Goal: Transaction & Acquisition: Purchase product/service

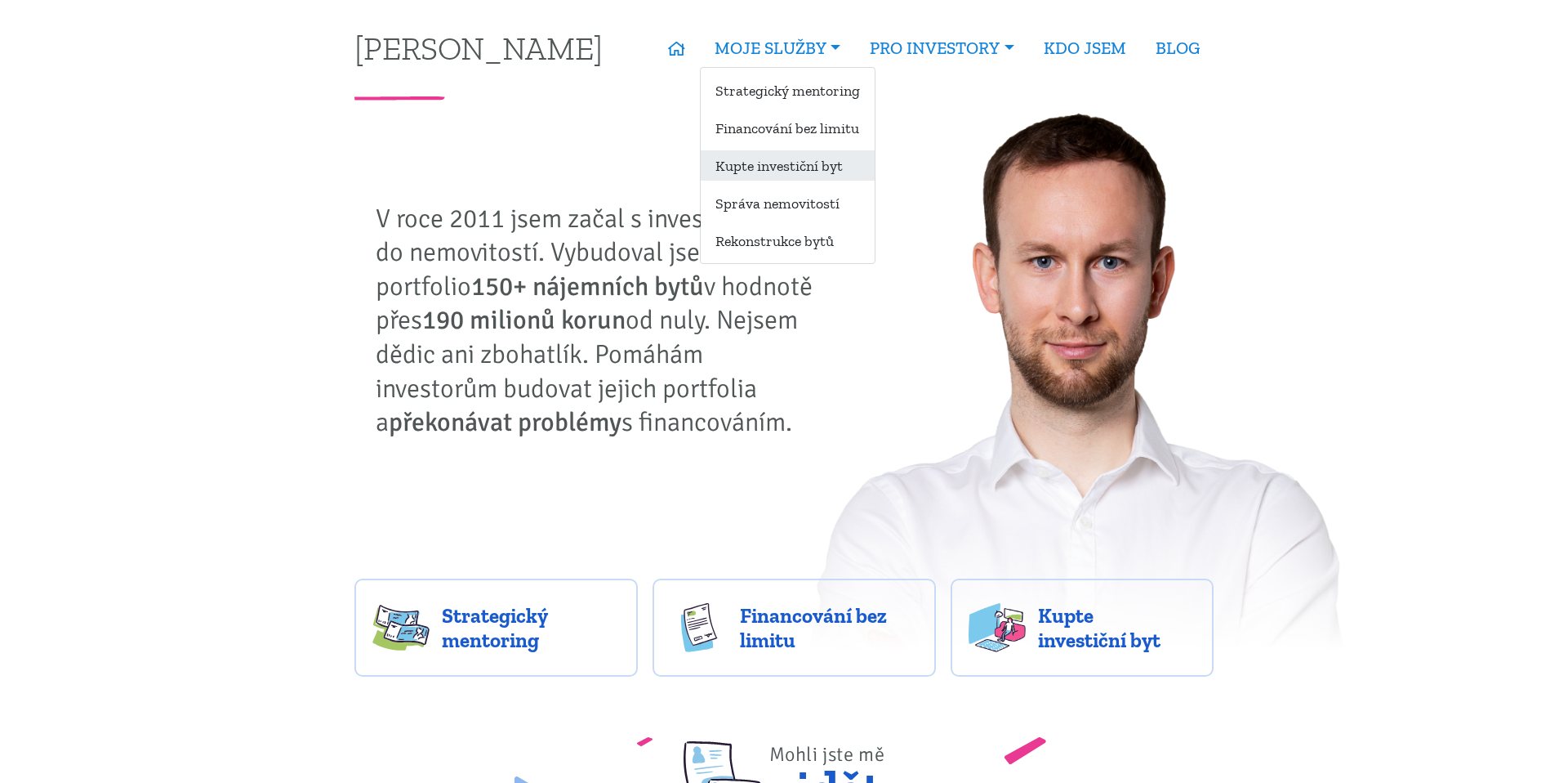
click at [765, 160] on link "Kupte investiční byt" at bounding box center [787, 166] width 174 height 30
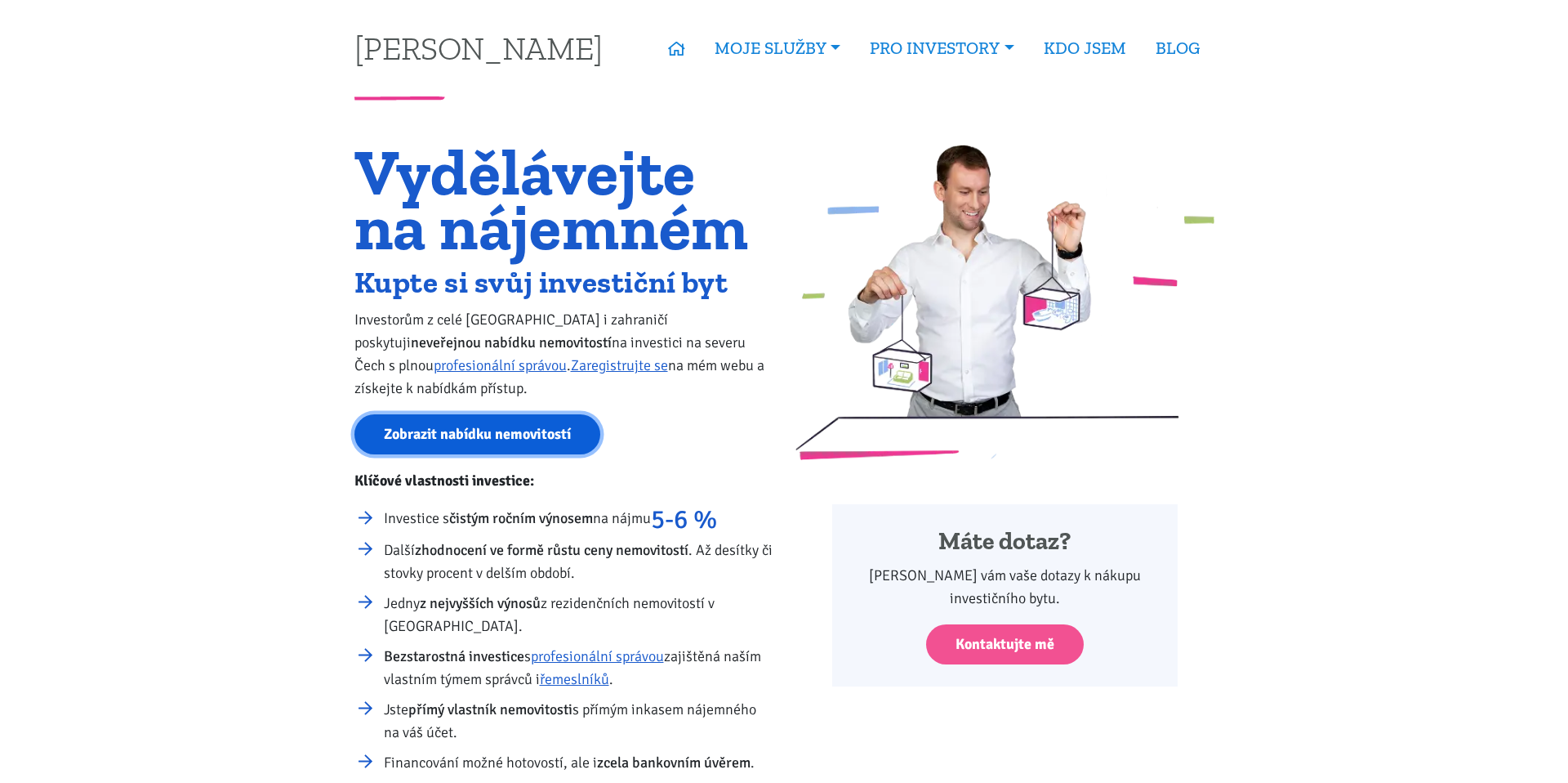
click at [504, 430] on link "Zobrazit nabídku nemovitostí" at bounding box center [477, 434] width 245 height 40
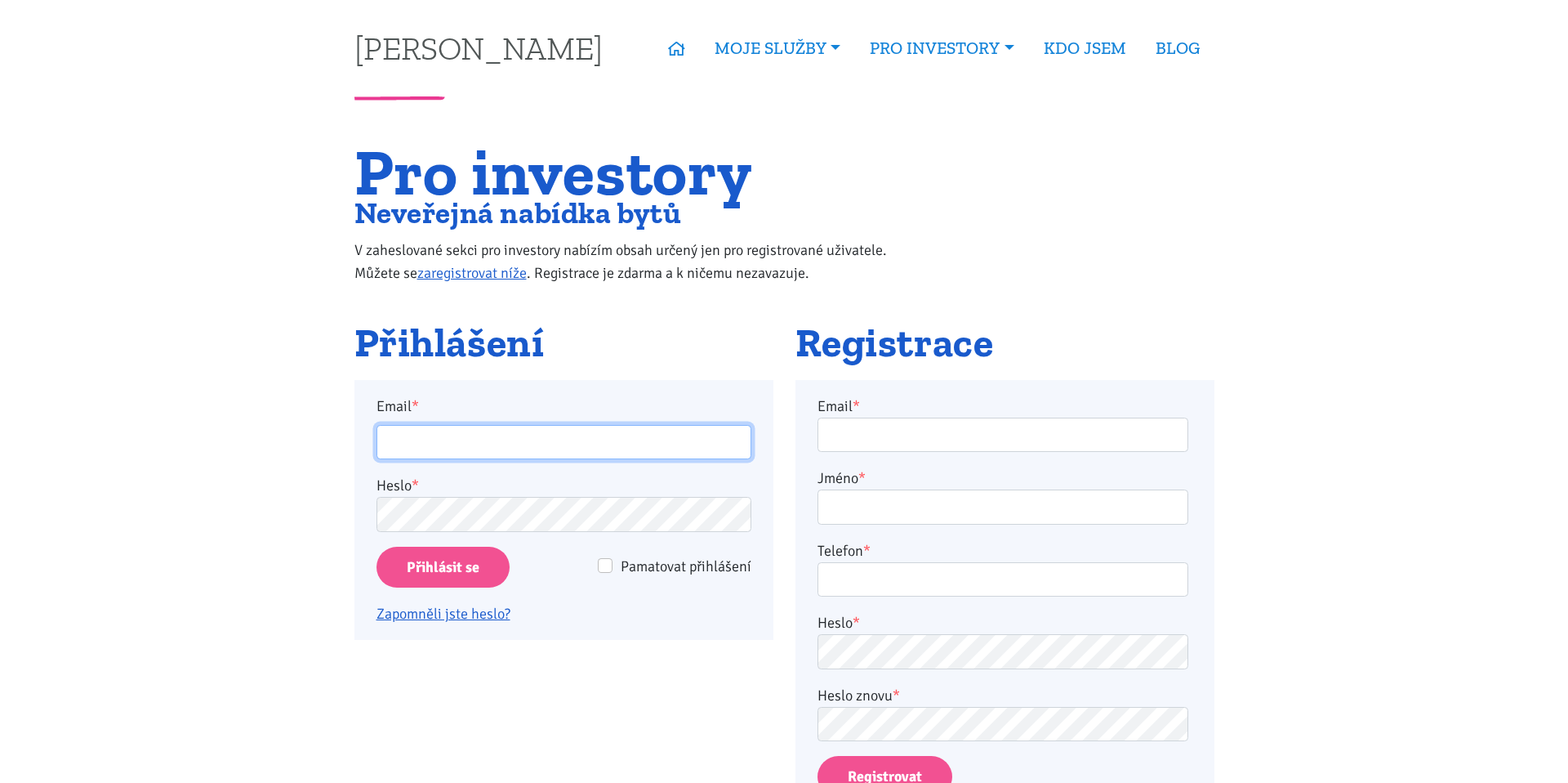
click at [510, 439] on input "Email *" at bounding box center [564, 442] width 375 height 35
type input "jan.hlavon@centrum.cz"
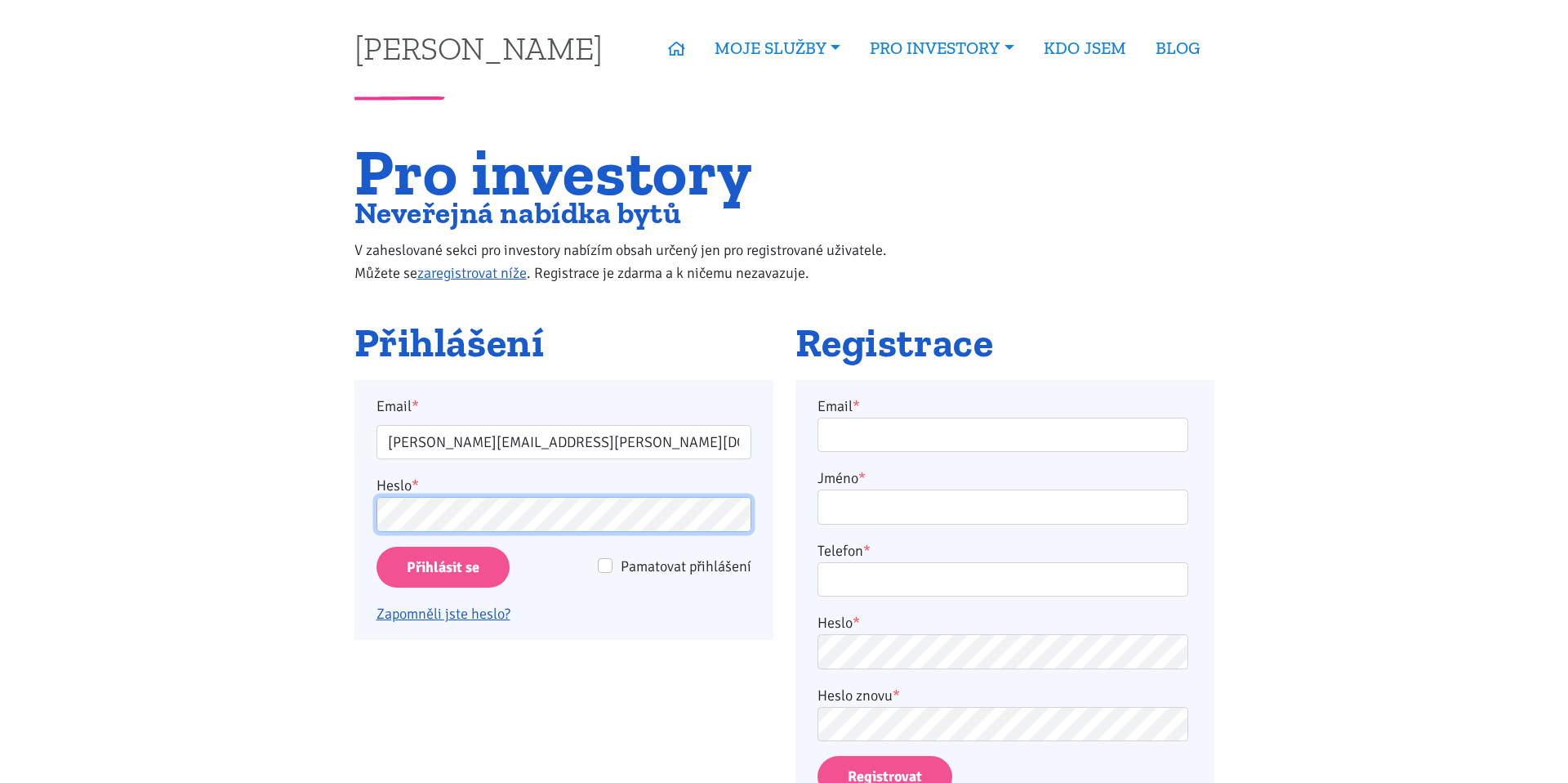
click at [377, 546] on input "Přihlásit se" at bounding box center [443, 567] width 133 height 42
click at [402, 572] on input "Přihlásit se" at bounding box center [443, 567] width 133 height 42
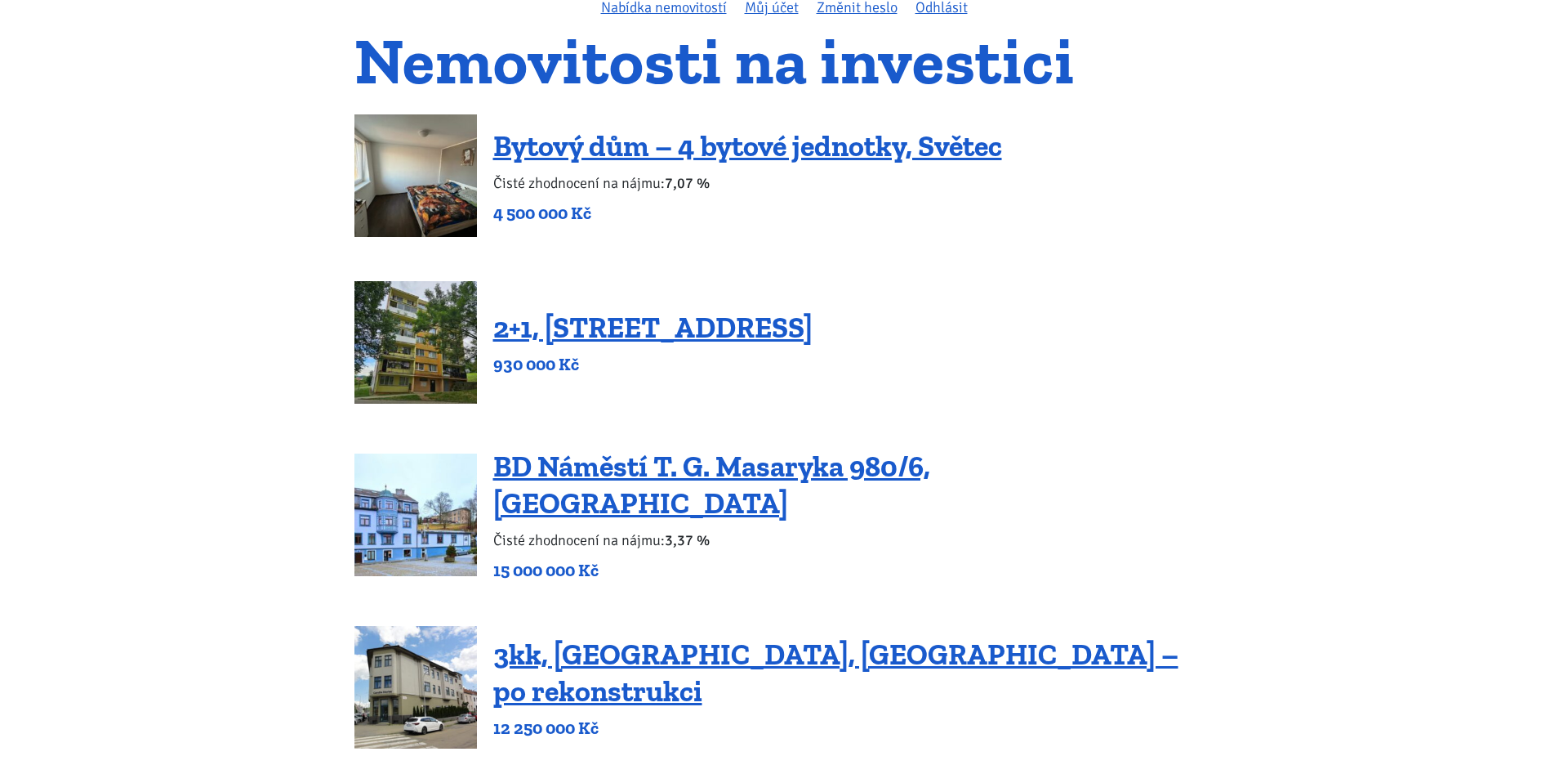
scroll to position [252, 0]
